Goal: Information Seeking & Learning: Learn about a topic

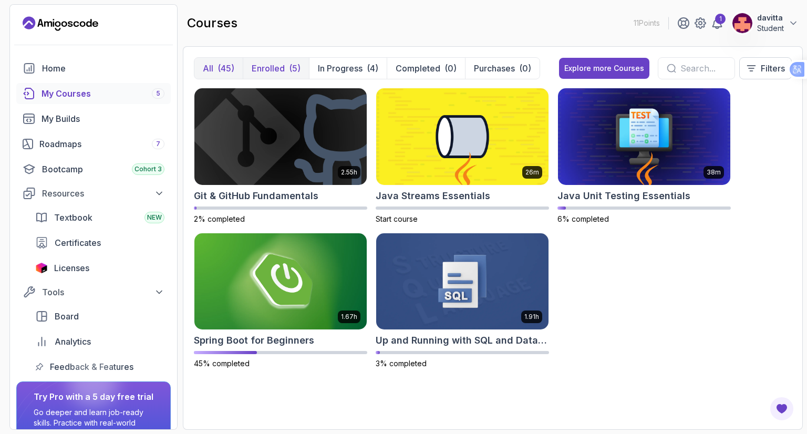
click at [270, 62] on p "Enrolled" at bounding box center [268, 68] width 33 height 13
click at [286, 266] on img at bounding box center [280, 281] width 181 height 101
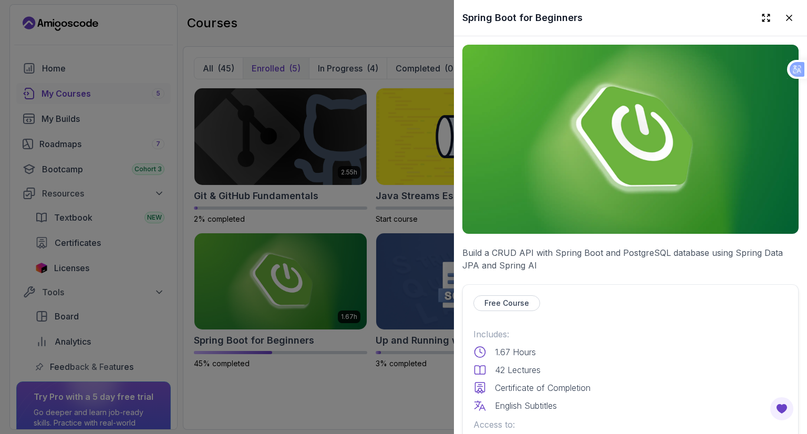
scroll to position [210, 0]
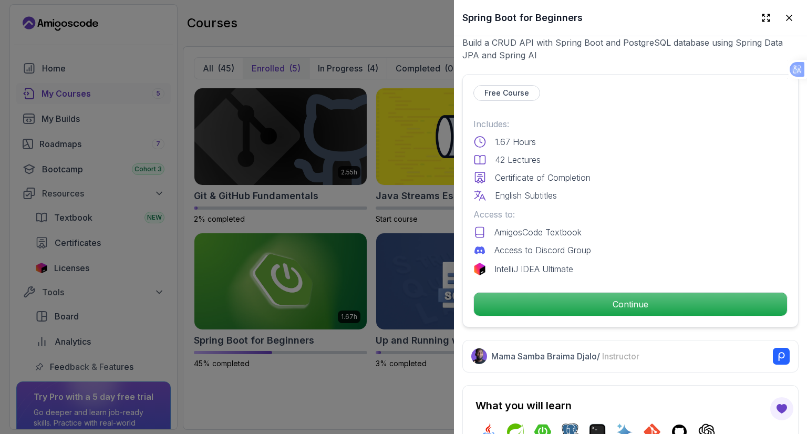
click at [588, 312] on div "Free Course Includes: 1.67 Hours 42 Lectures Certificate of Completion English …" at bounding box center [630, 200] width 336 height 253
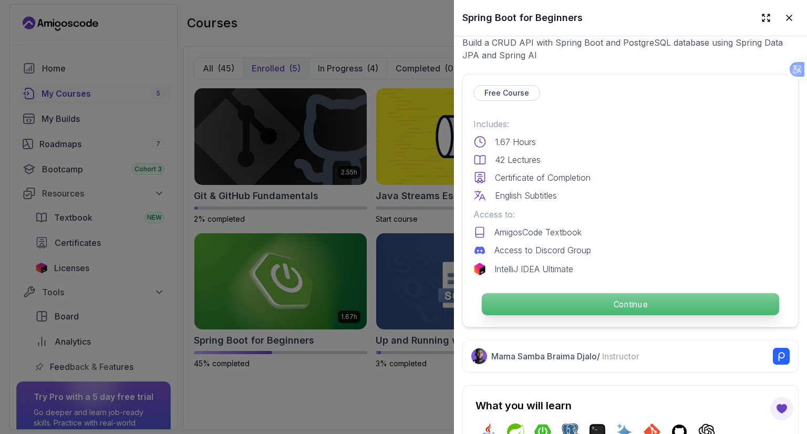
click at [589, 308] on p "Continue" at bounding box center [630, 304] width 297 height 22
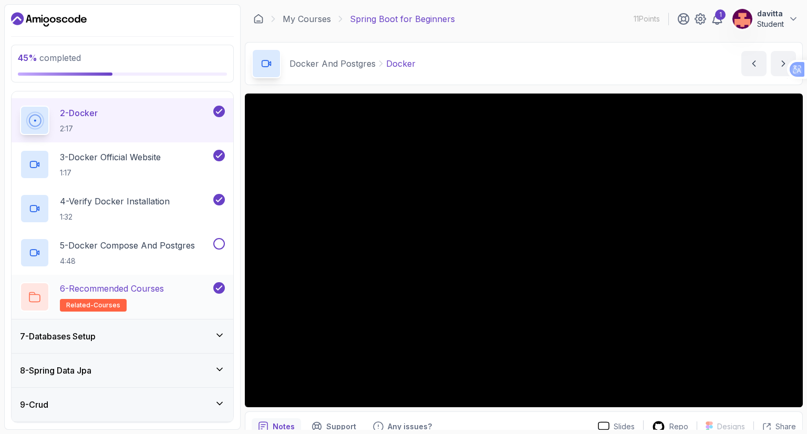
scroll to position [210, 0]
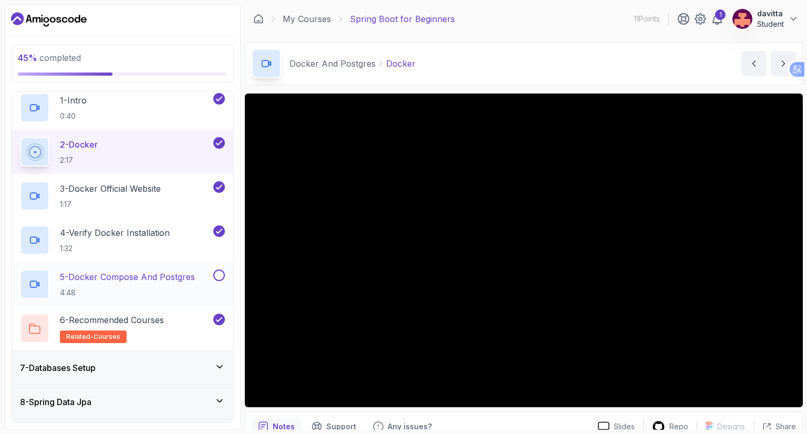
click at [202, 279] on div "5 - Docker Compose And Postgres 4:48" at bounding box center [115, 284] width 191 height 29
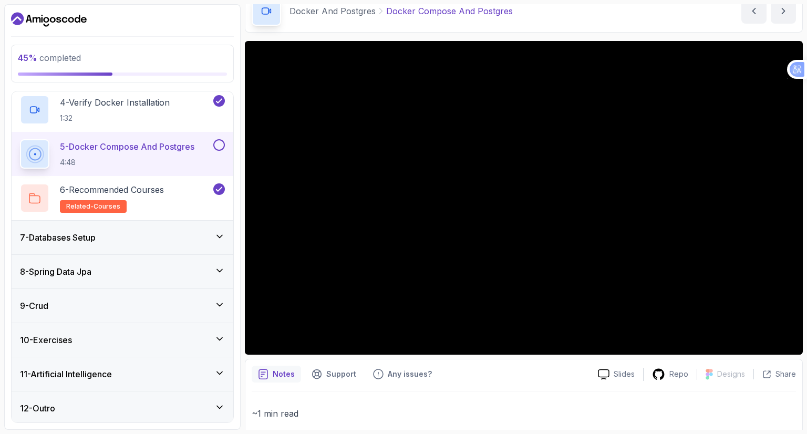
scroll to position [341, 0]
click at [143, 230] on div "7 - Databases Setup" at bounding box center [122, 236] width 205 height 13
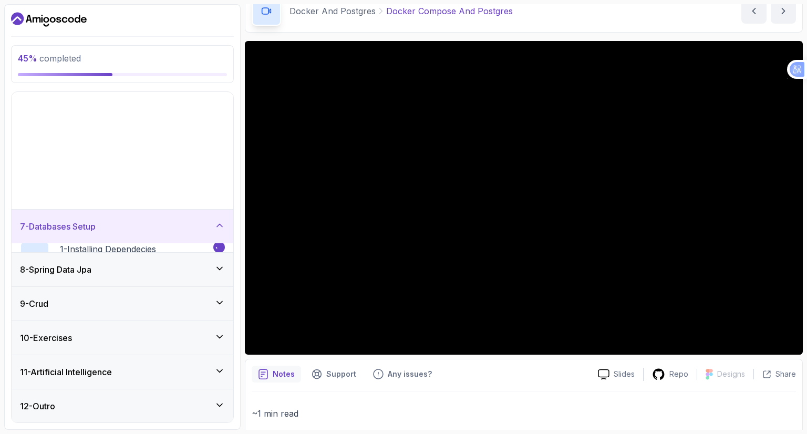
scroll to position [77, 0]
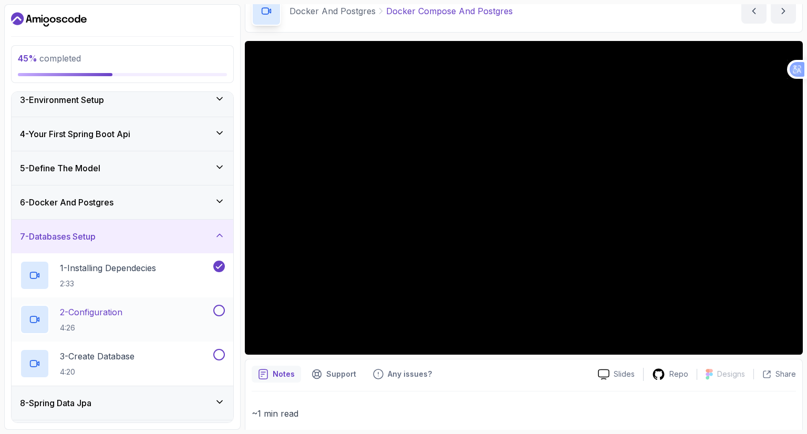
click at [187, 312] on div "2 - Configuration 4:26" at bounding box center [115, 319] width 191 height 29
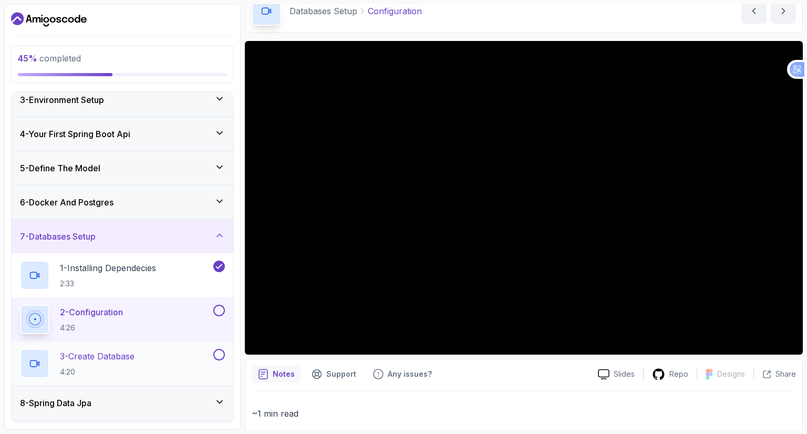
click at [141, 358] on div "3 - Create Database 4:20" at bounding box center [115, 363] width 191 height 29
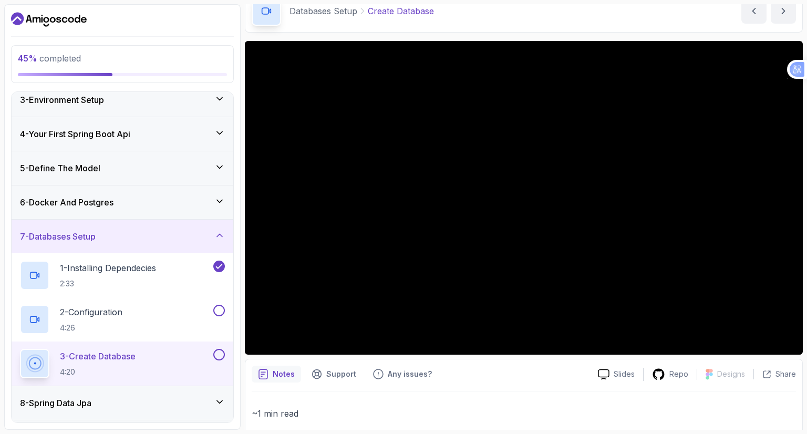
click at [198, 391] on div "8 - Spring Data Jpa" at bounding box center [123, 403] width 222 height 34
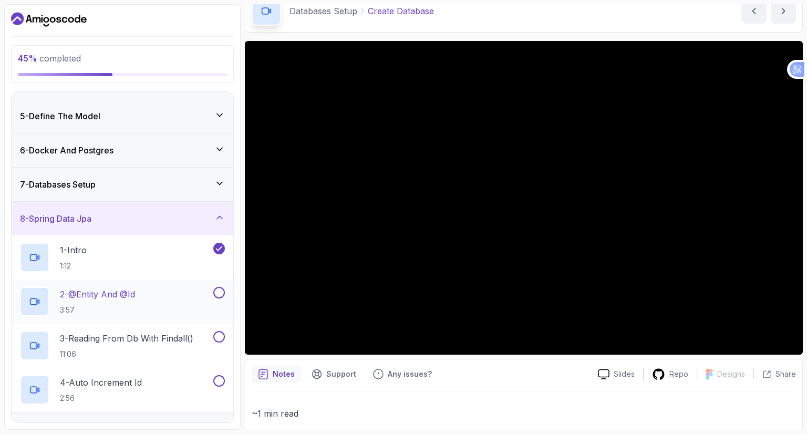
scroll to position [130, 0]
click at [195, 289] on div "2 - @Entity And @Id 3:57" at bounding box center [115, 300] width 191 height 29
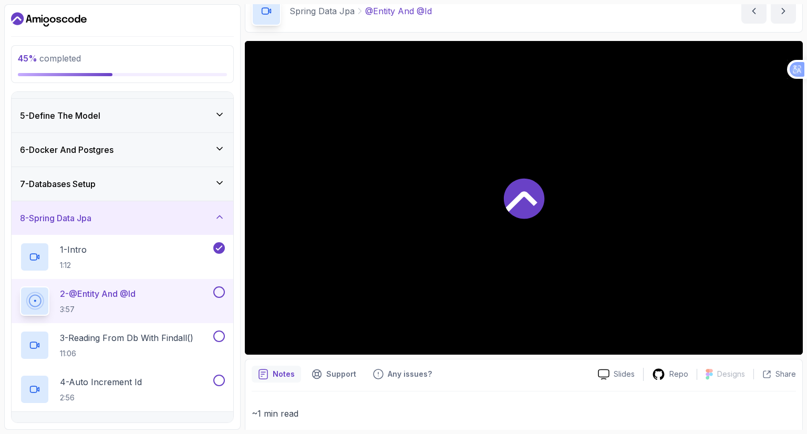
click at [200, 293] on div "2 - @Entity And @Id 3:57" at bounding box center [115, 300] width 191 height 29
click at [153, 342] on p "3 - Reading From Db With Findall()" at bounding box center [126, 338] width 133 height 13
